Goal: Information Seeking & Learning: Check status

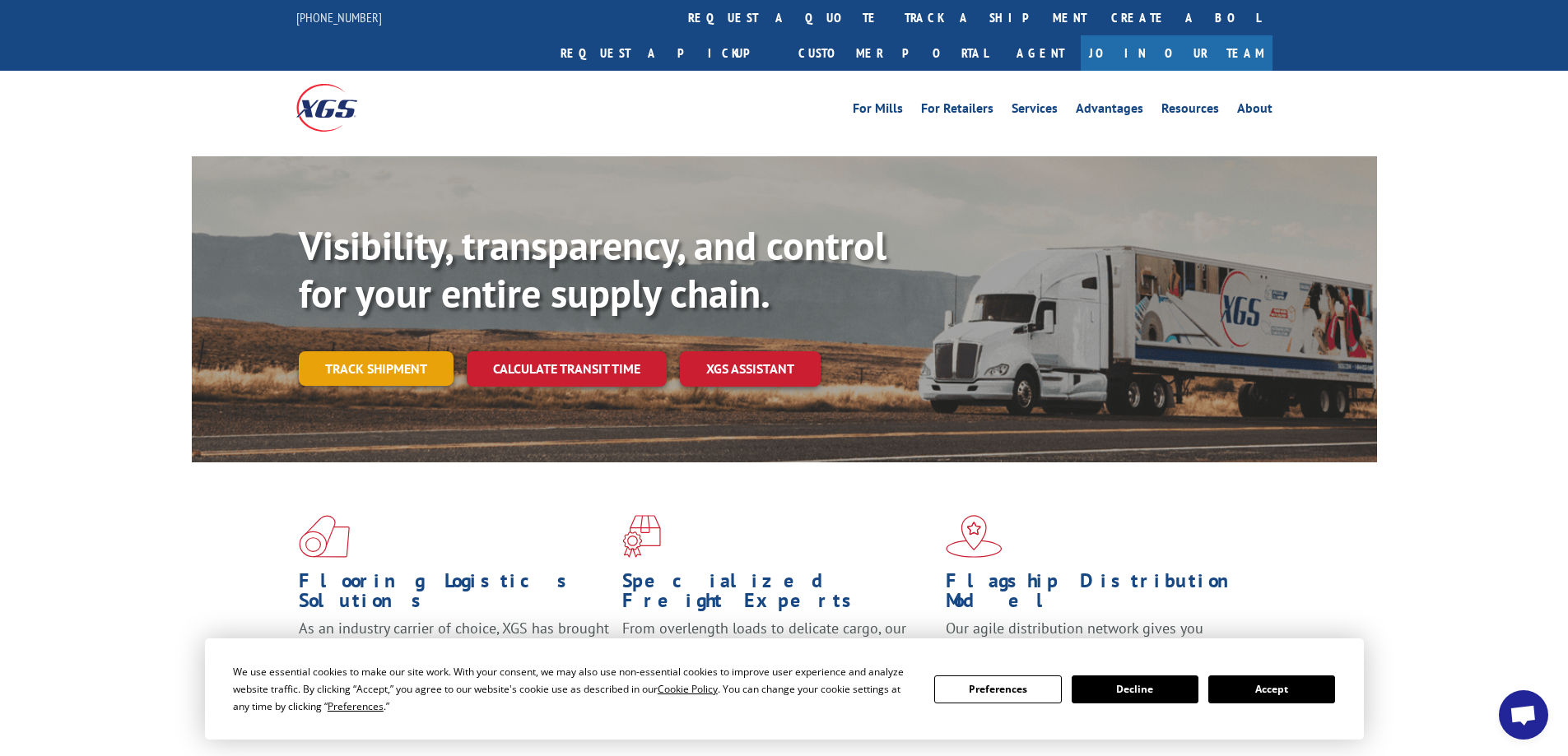
click at [397, 351] on link "Track shipment" at bounding box center [376, 368] width 154 height 34
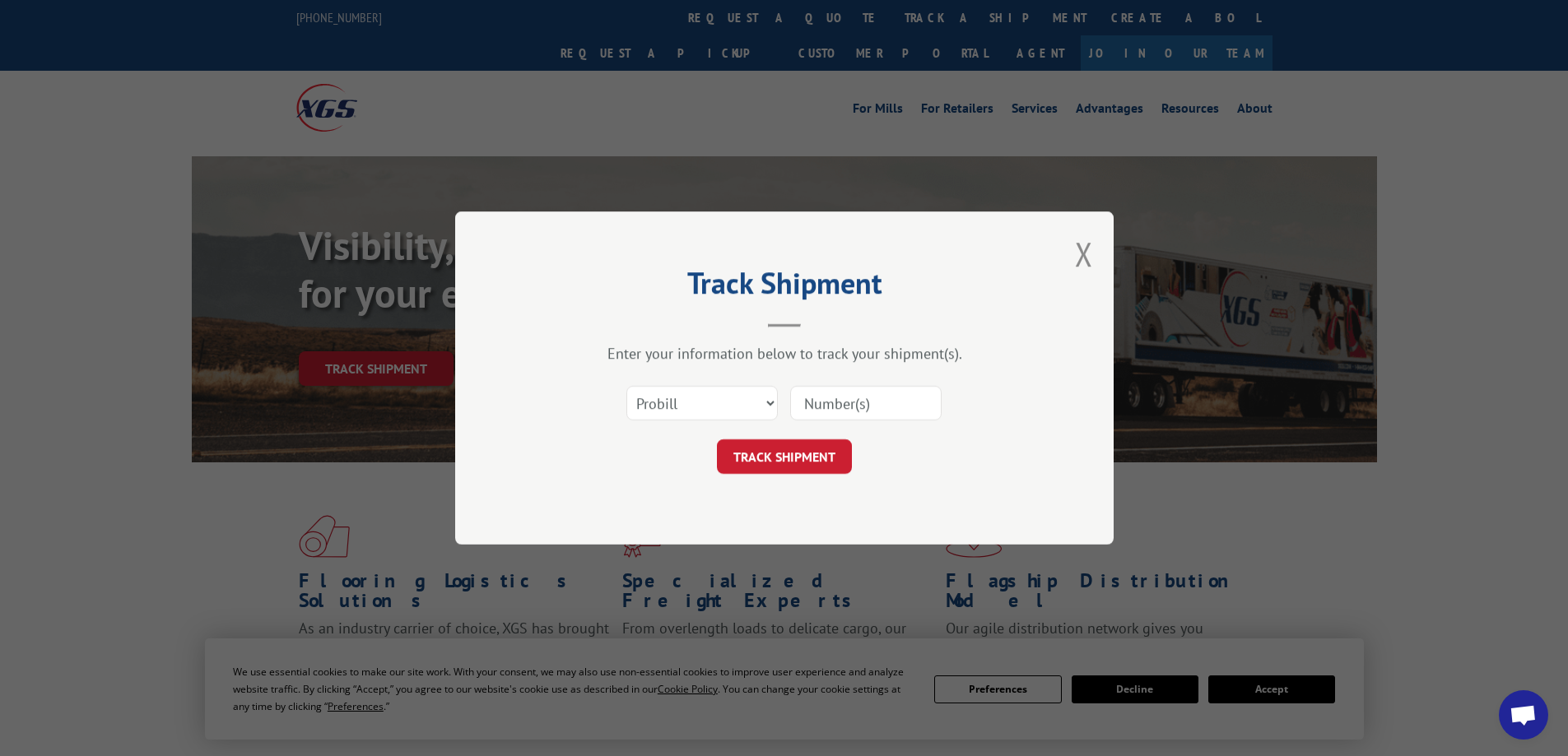
click at [849, 400] on input at bounding box center [866, 403] width 152 height 34
type input "17633492"
click at [778, 458] on button "TRACK SHIPMENT" at bounding box center [784, 456] width 135 height 34
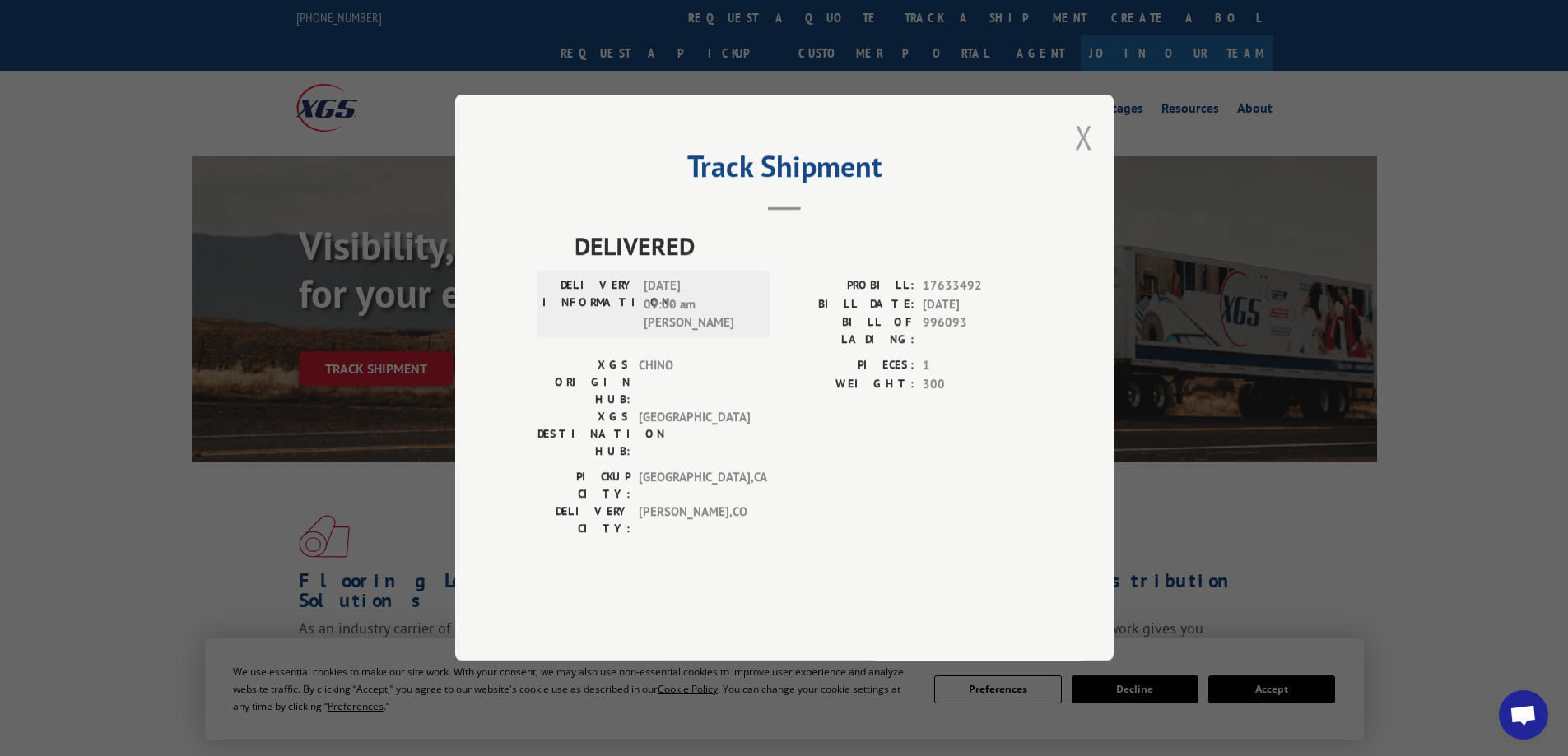
click at [1089, 159] on button "Close modal" at bounding box center [1084, 136] width 18 height 44
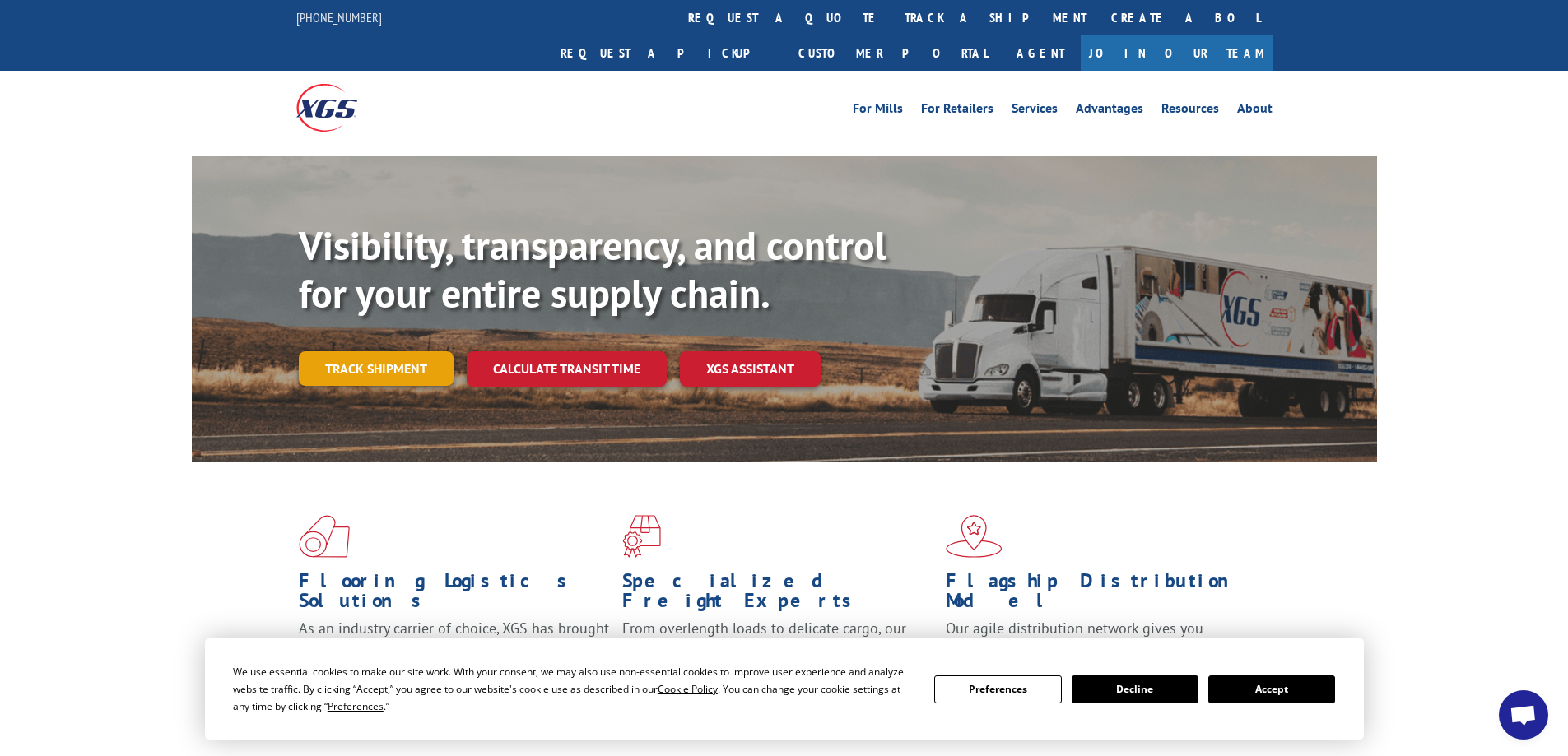
click at [425, 351] on link "Track shipment" at bounding box center [376, 368] width 154 height 34
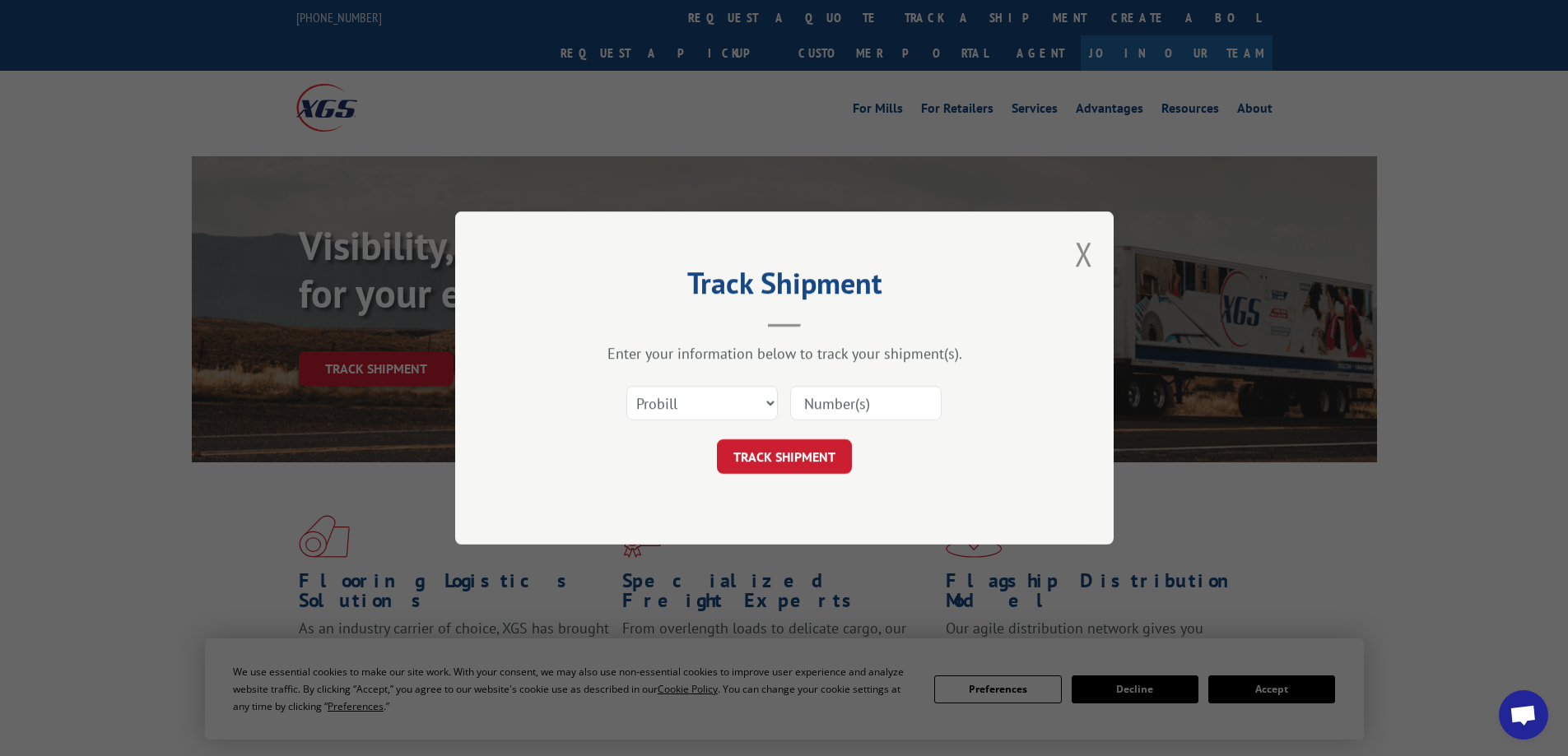
click at [833, 392] on input at bounding box center [866, 403] width 152 height 34
type input "17629087"
click button "TRACK SHIPMENT" at bounding box center [784, 456] width 135 height 34
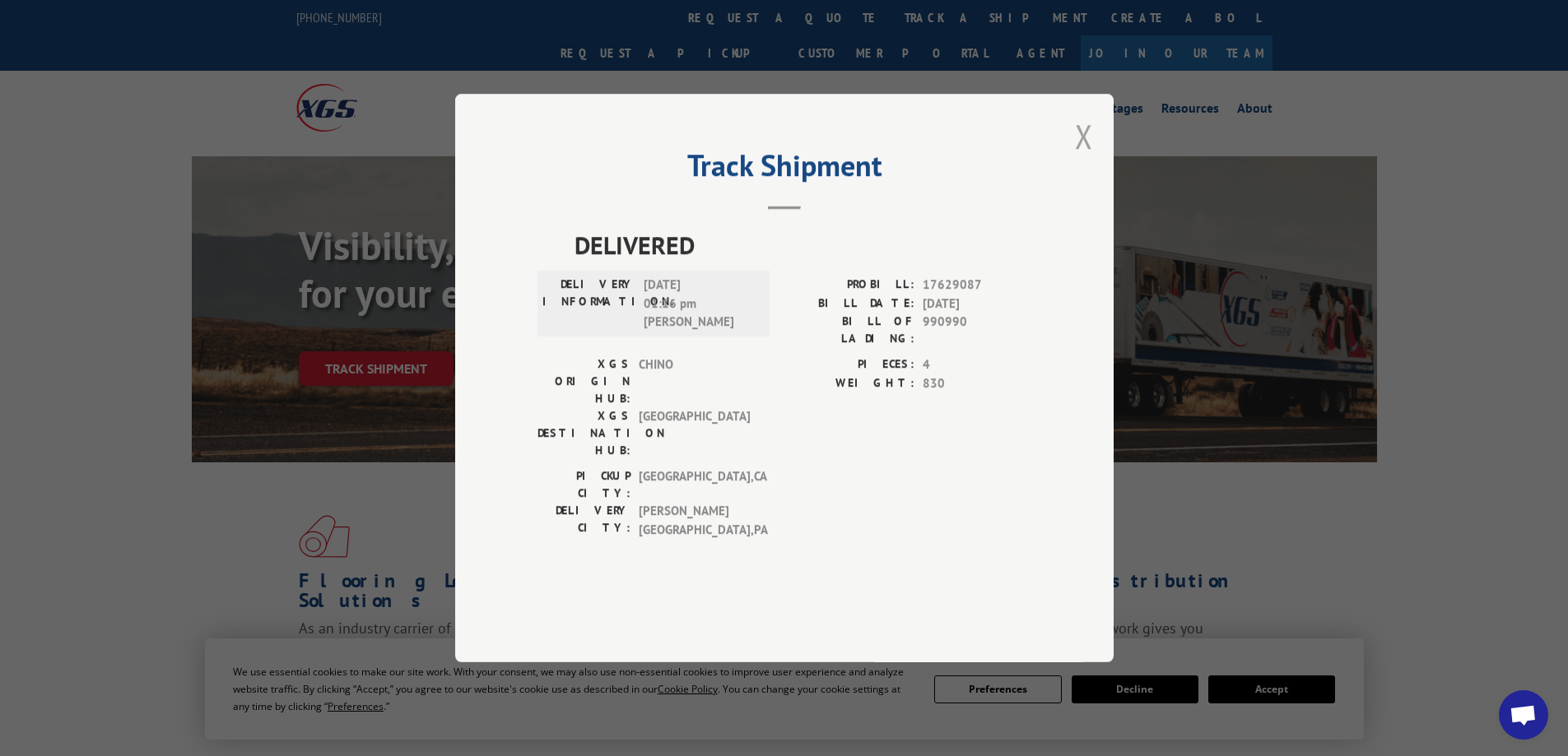
click at [1085, 158] on button "Close modal" at bounding box center [1084, 136] width 18 height 44
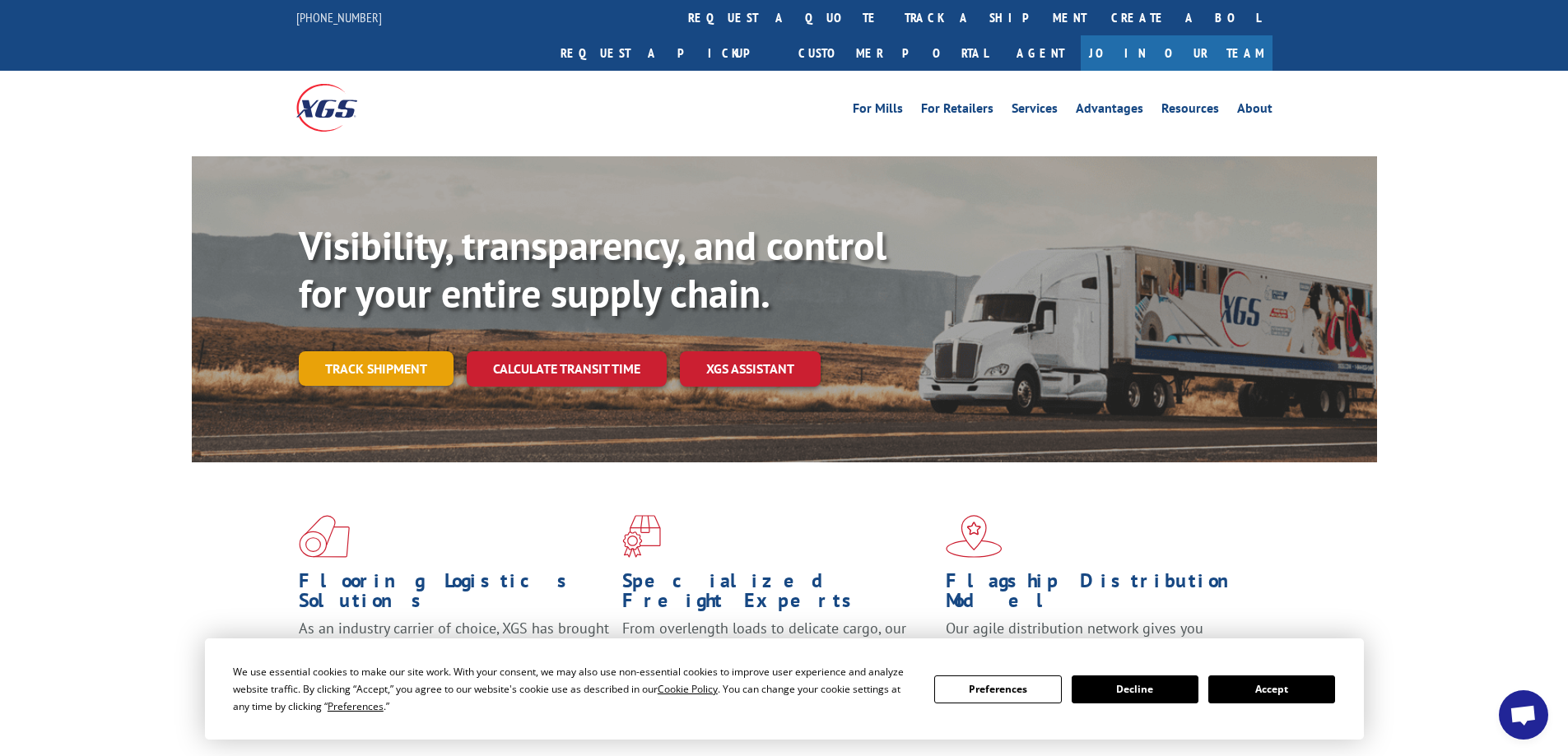
click at [359, 351] on link "Track shipment" at bounding box center [376, 368] width 154 height 34
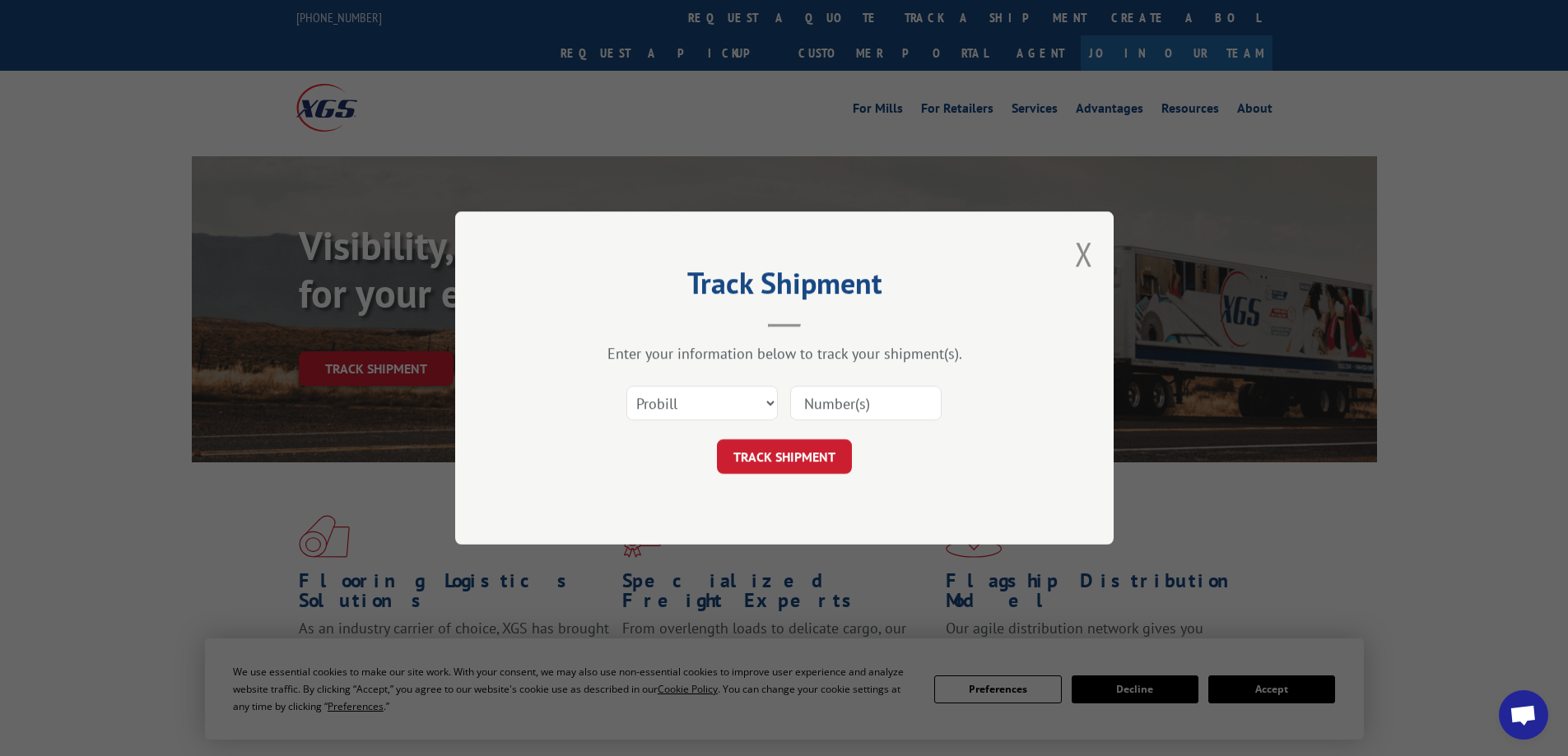
click at [861, 414] on input at bounding box center [866, 403] width 152 height 34
type input "17620637"
click button "TRACK SHIPMENT" at bounding box center [784, 456] width 135 height 34
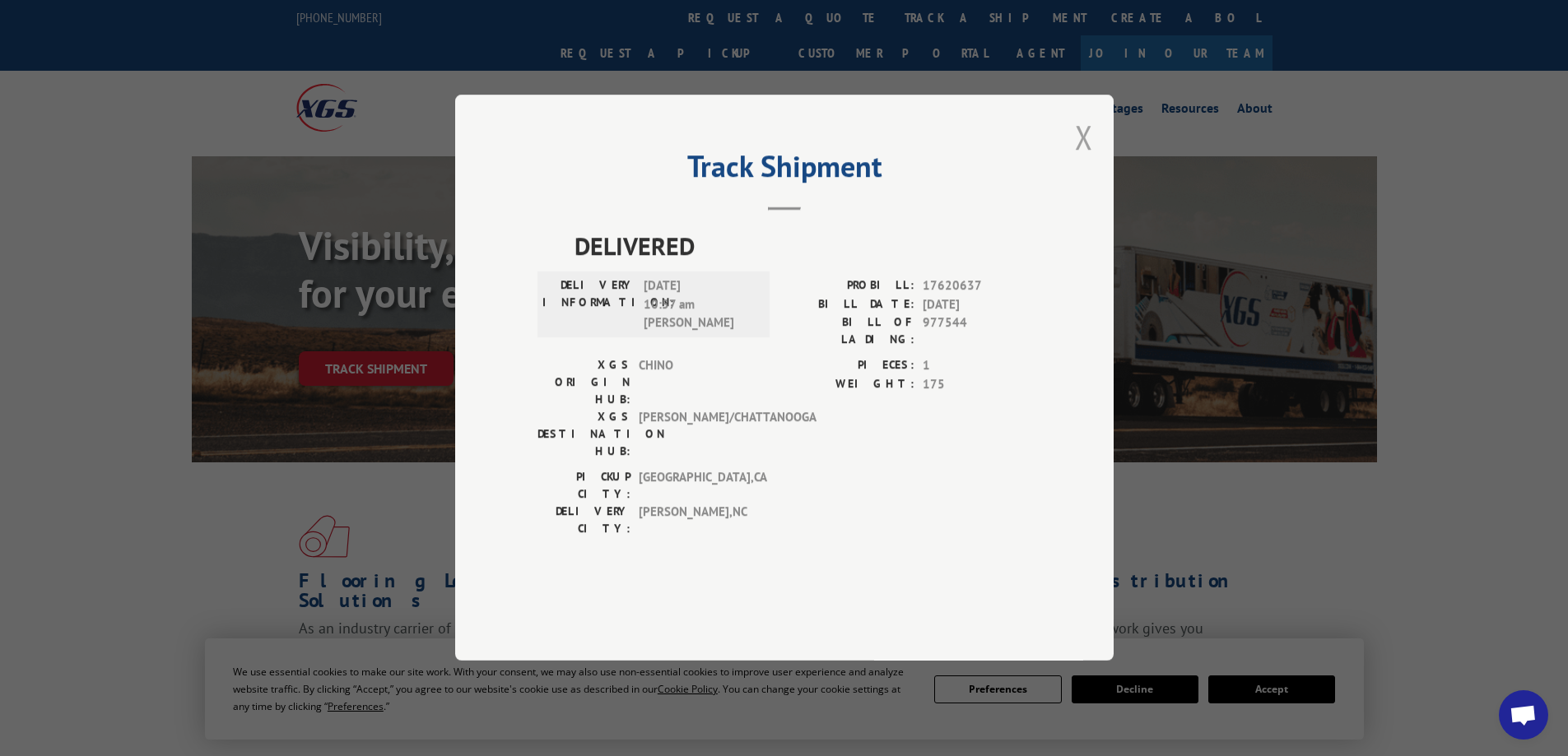
click at [1086, 159] on button "Close modal" at bounding box center [1084, 136] width 18 height 44
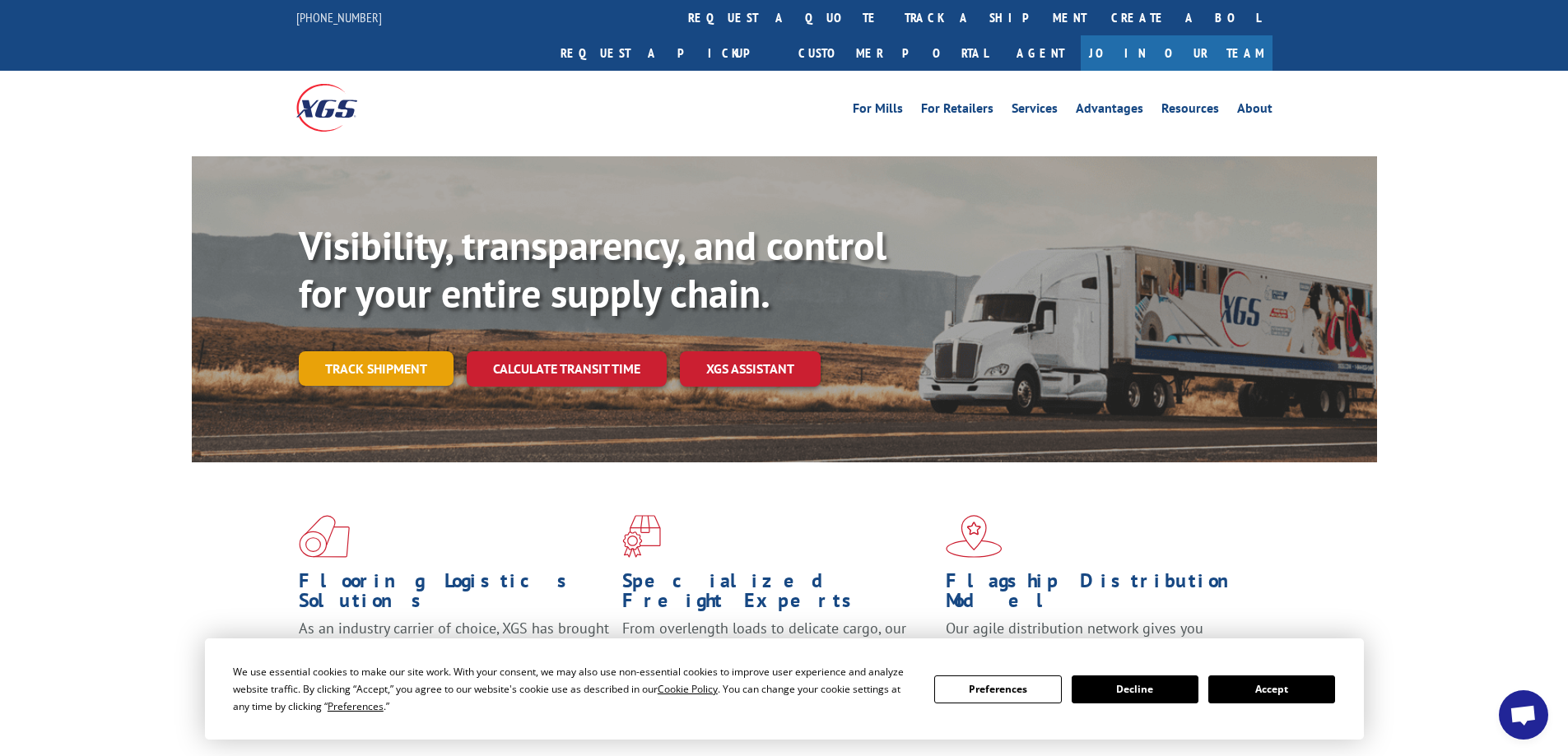
click at [343, 351] on link "Track shipment" at bounding box center [376, 368] width 154 height 34
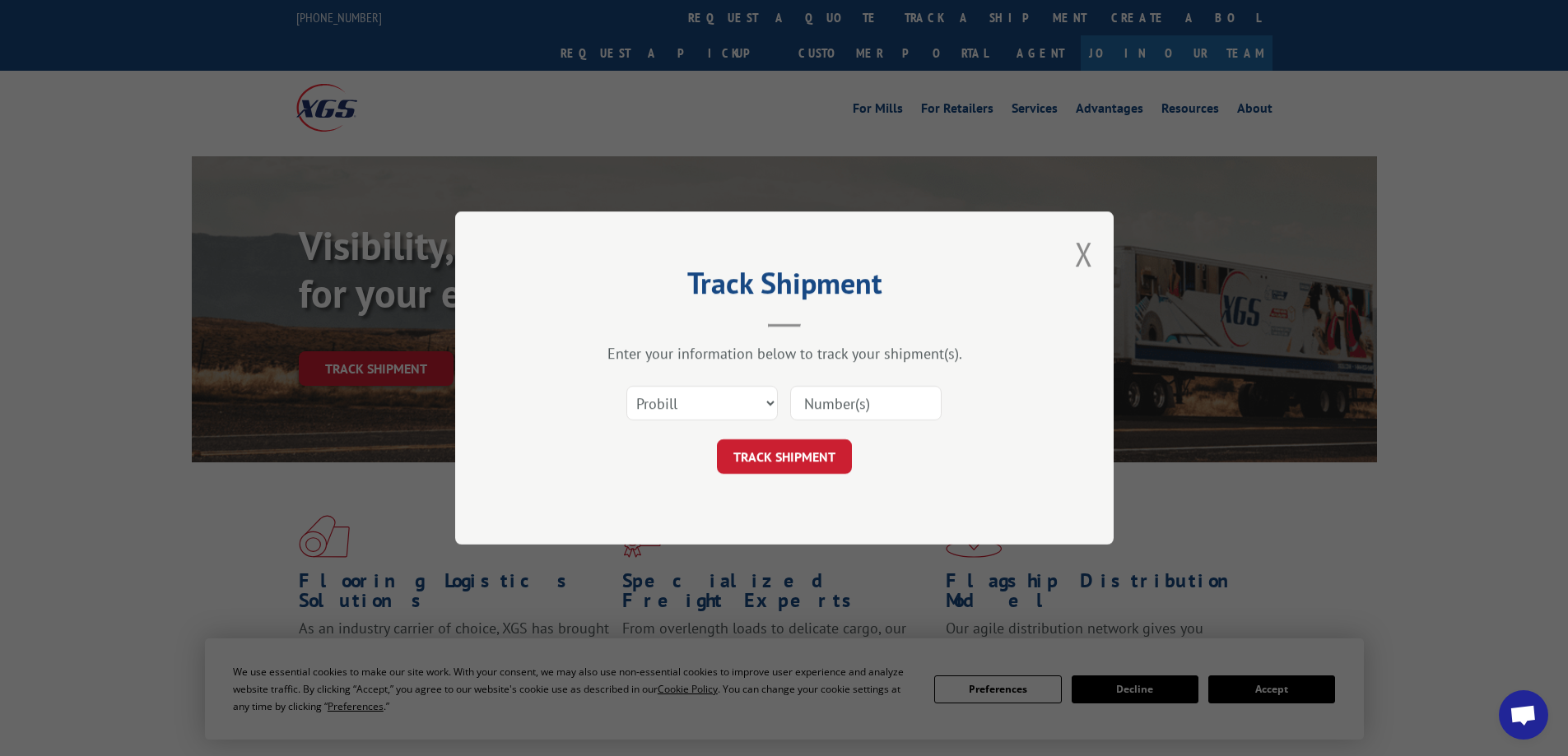
click at [845, 409] on input at bounding box center [866, 403] width 152 height 34
type input "17593466"
click button "TRACK SHIPMENT" at bounding box center [784, 456] width 135 height 34
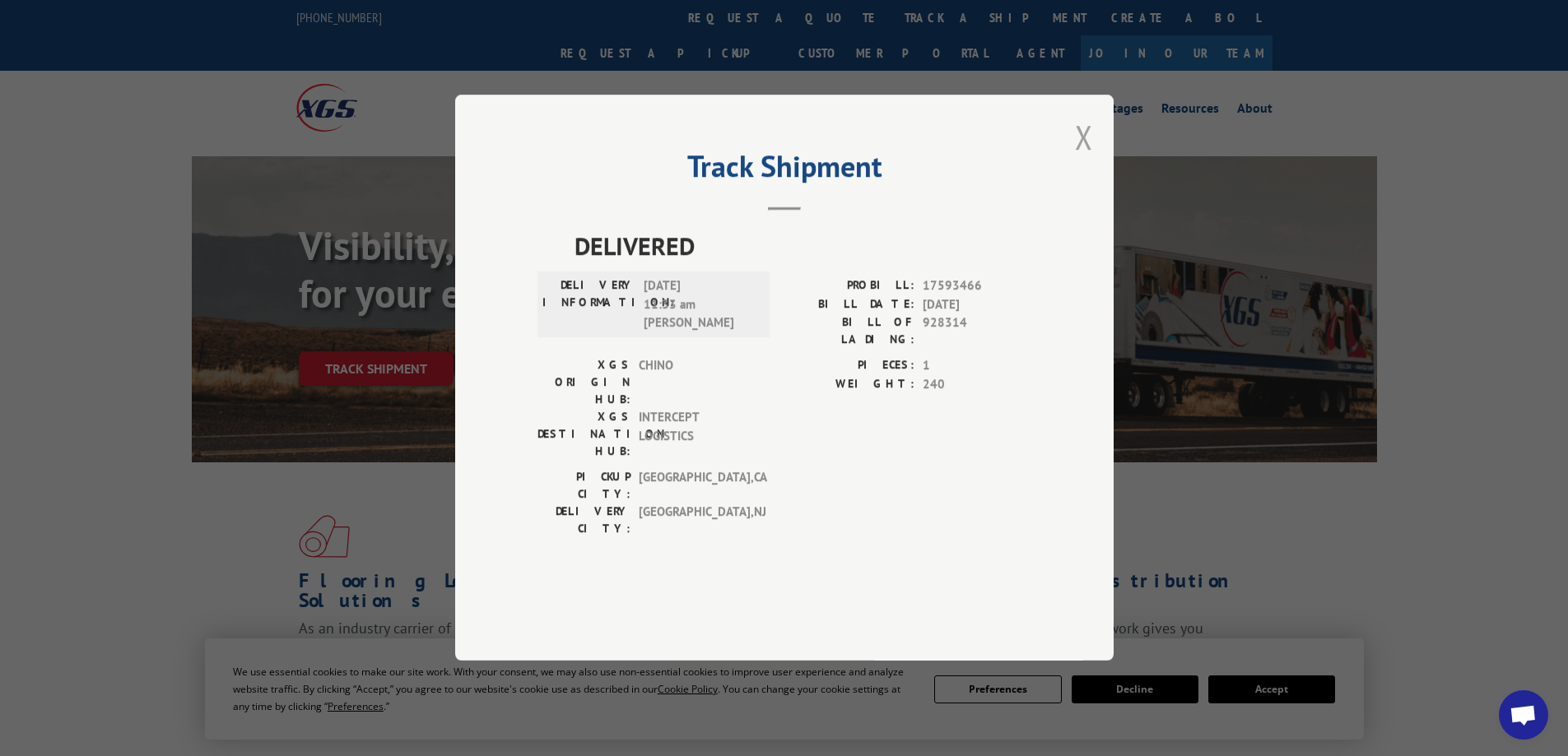
click at [1081, 159] on button "Close modal" at bounding box center [1084, 136] width 18 height 44
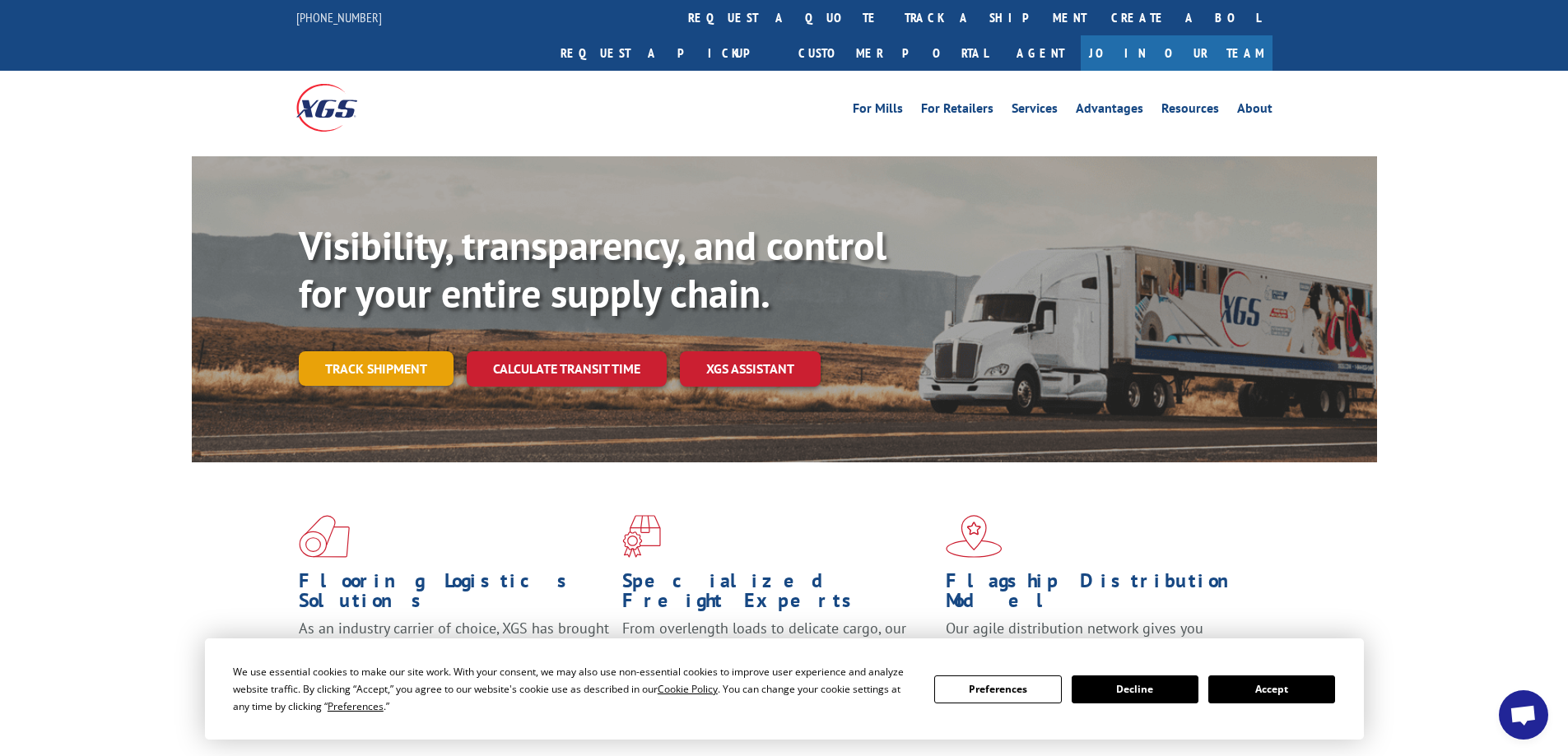
click at [374, 351] on link "Track shipment" at bounding box center [376, 368] width 154 height 34
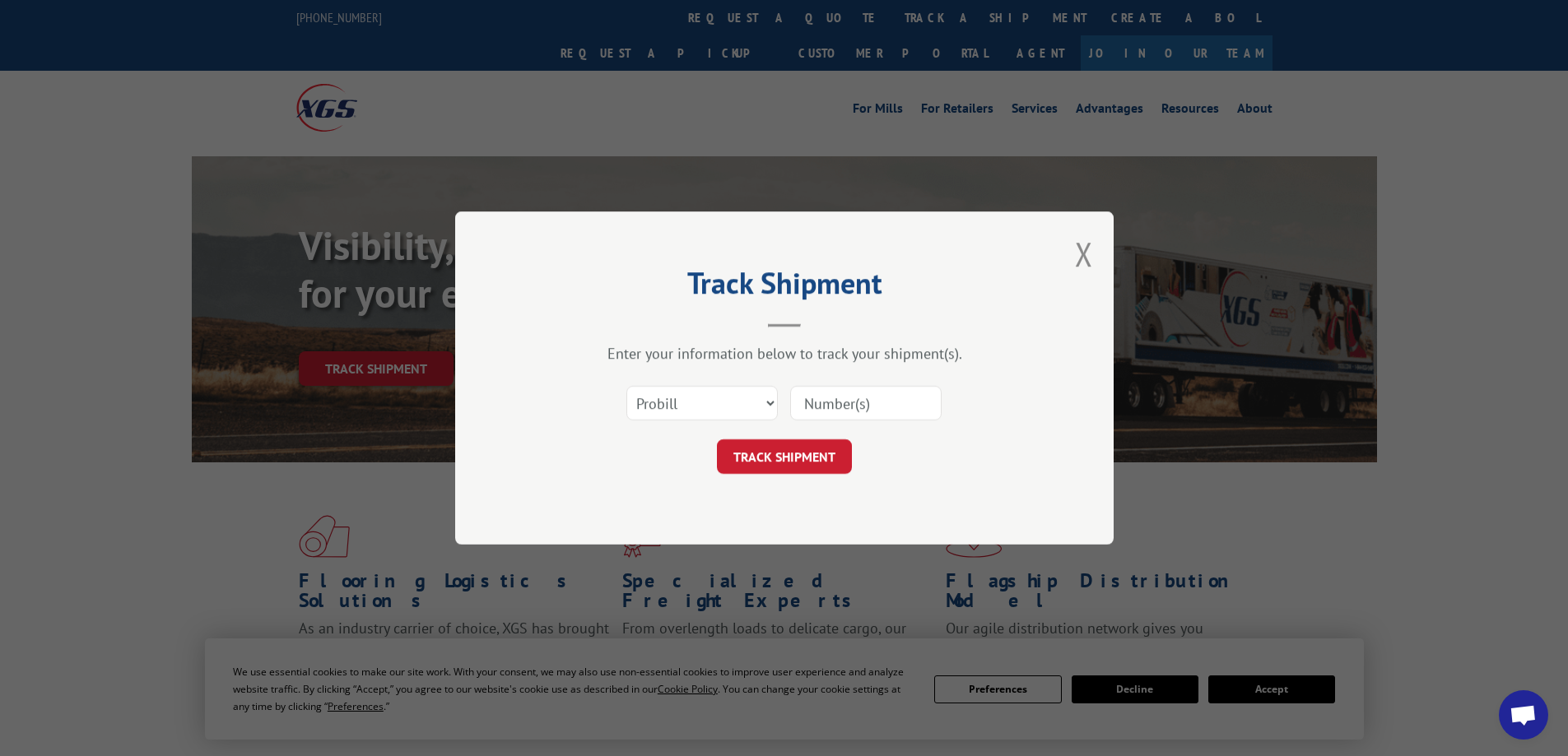
click at [879, 396] on input at bounding box center [866, 403] width 152 height 34
type input "17565173"
click button "TRACK SHIPMENT" at bounding box center [784, 456] width 135 height 34
